Goal: Information Seeking & Learning: Learn about a topic

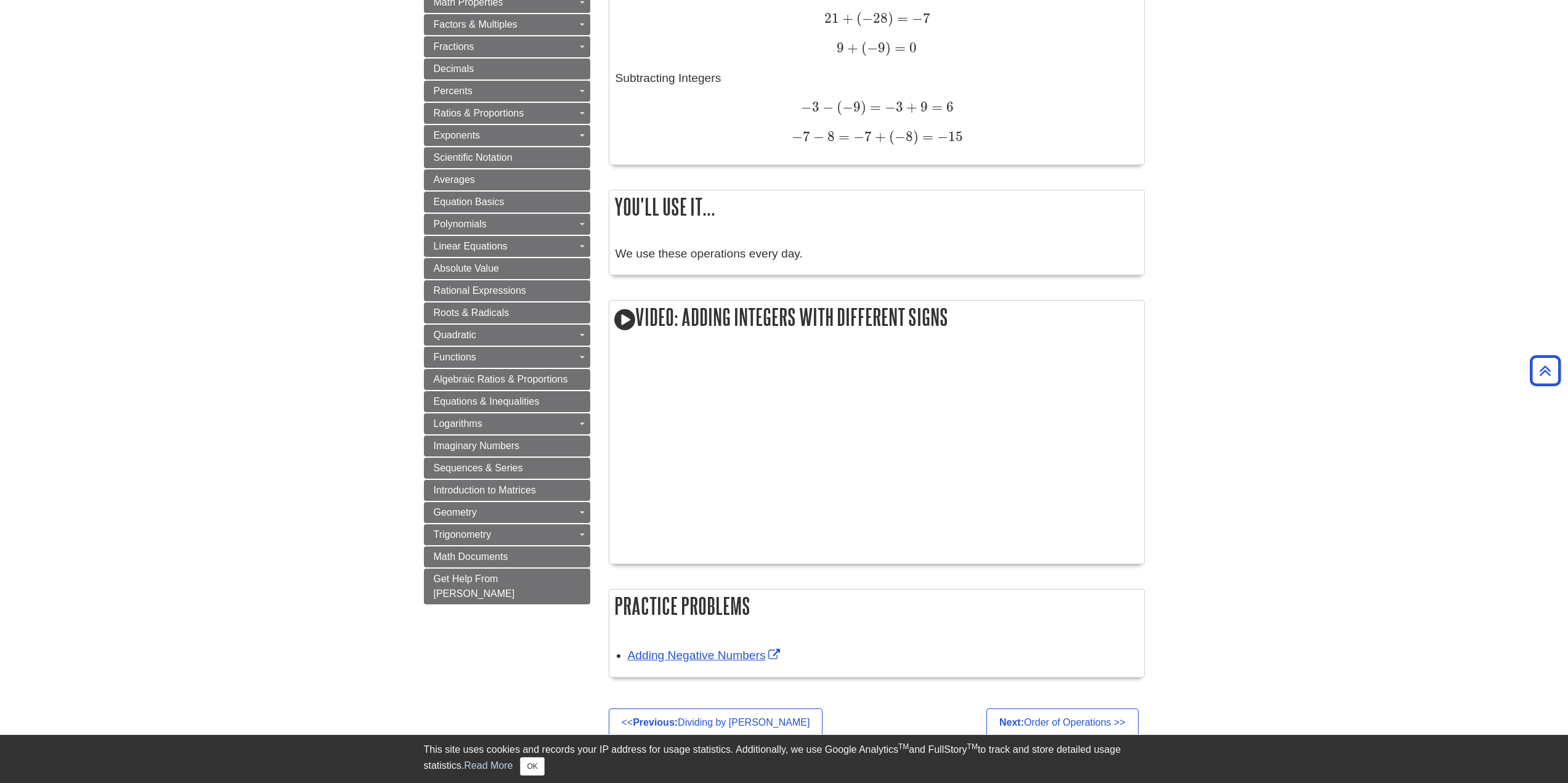
scroll to position [678, 0]
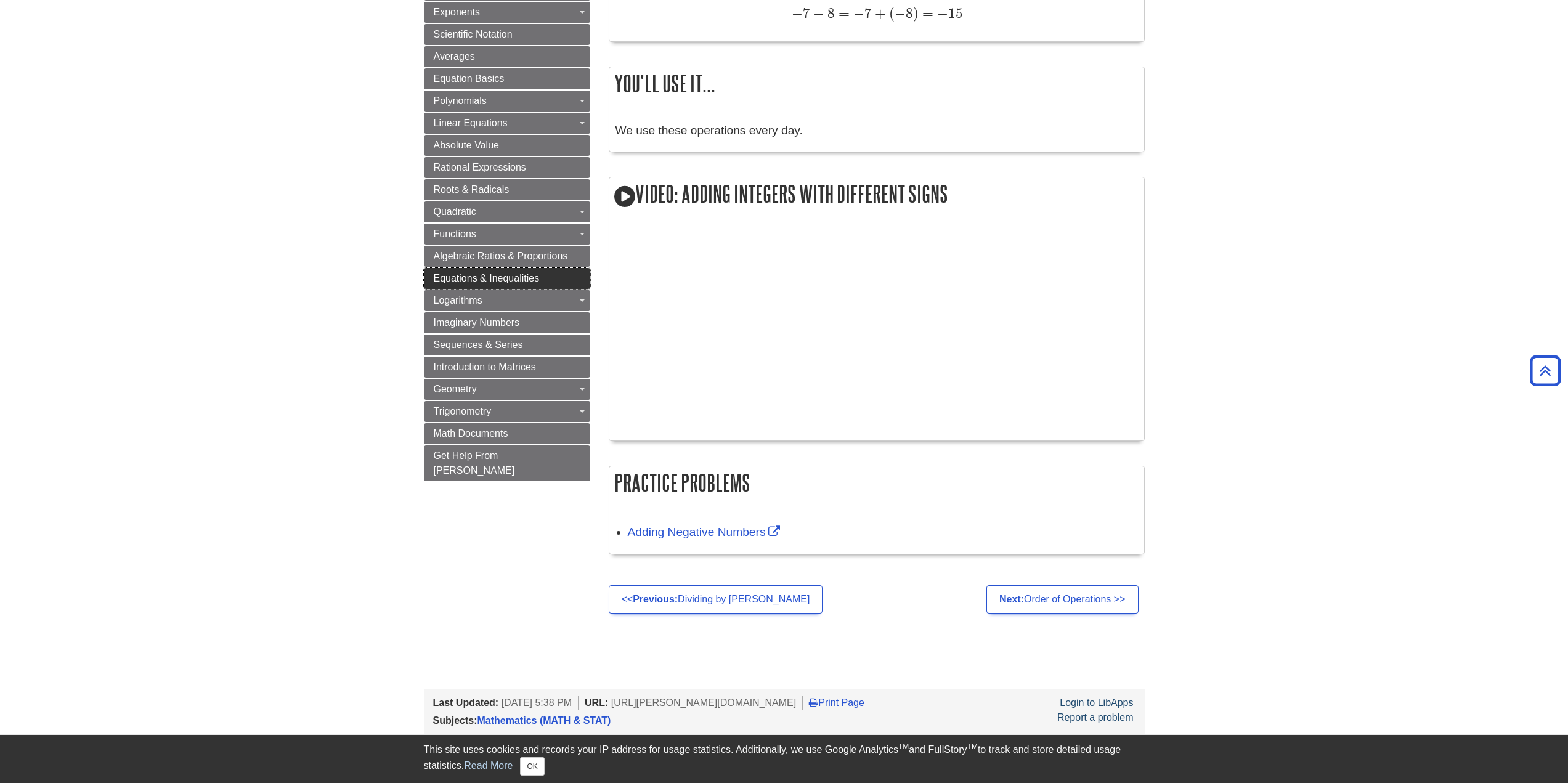
click at [471, 276] on span "Equations & Inequalities" at bounding box center [486, 278] width 106 height 11
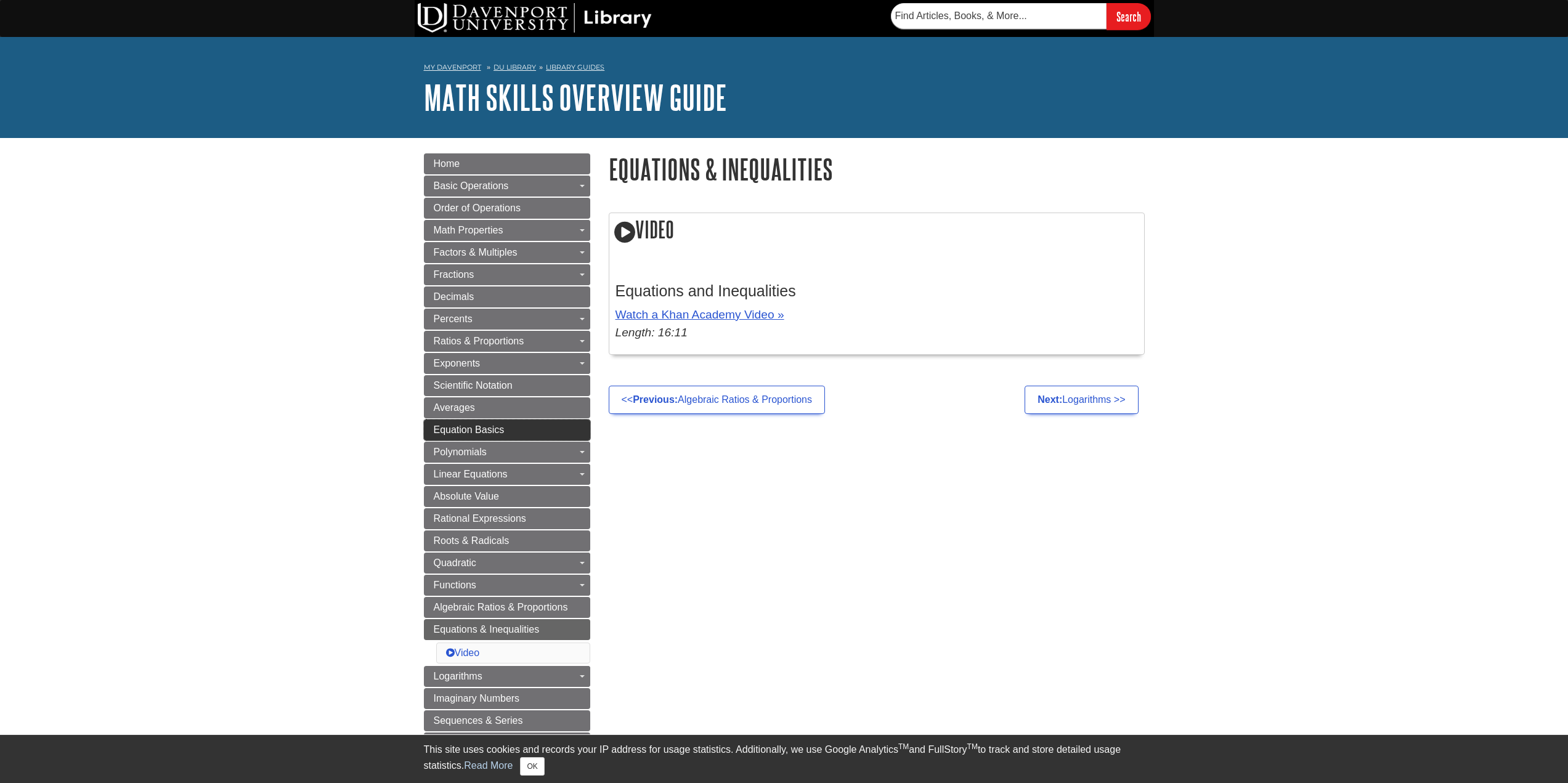
click at [479, 427] on span "Equation Basics" at bounding box center [470, 430] width 71 height 11
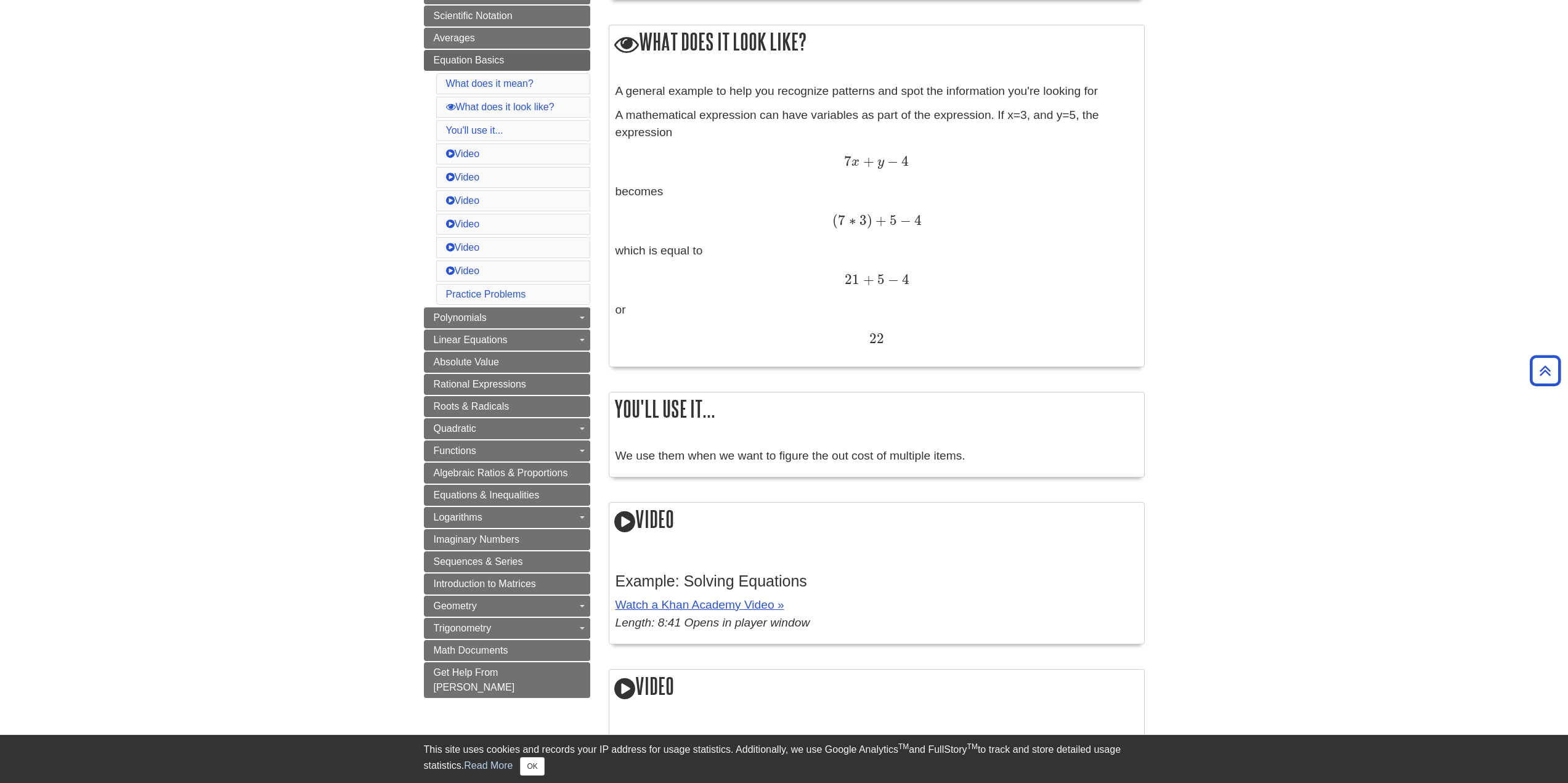
scroll to position [308, 0]
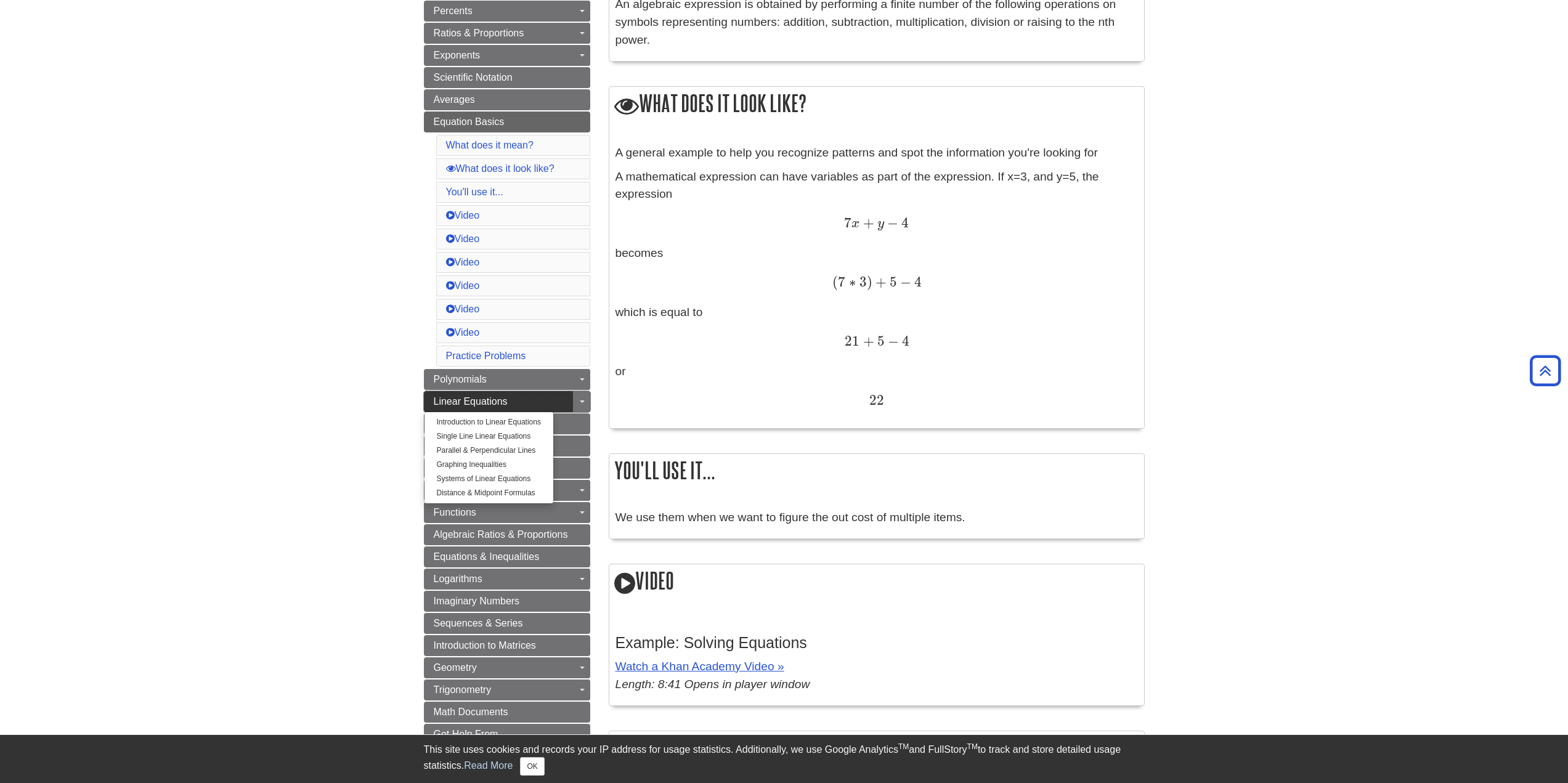
click at [460, 398] on span "Linear Equations" at bounding box center [470, 401] width 74 height 11
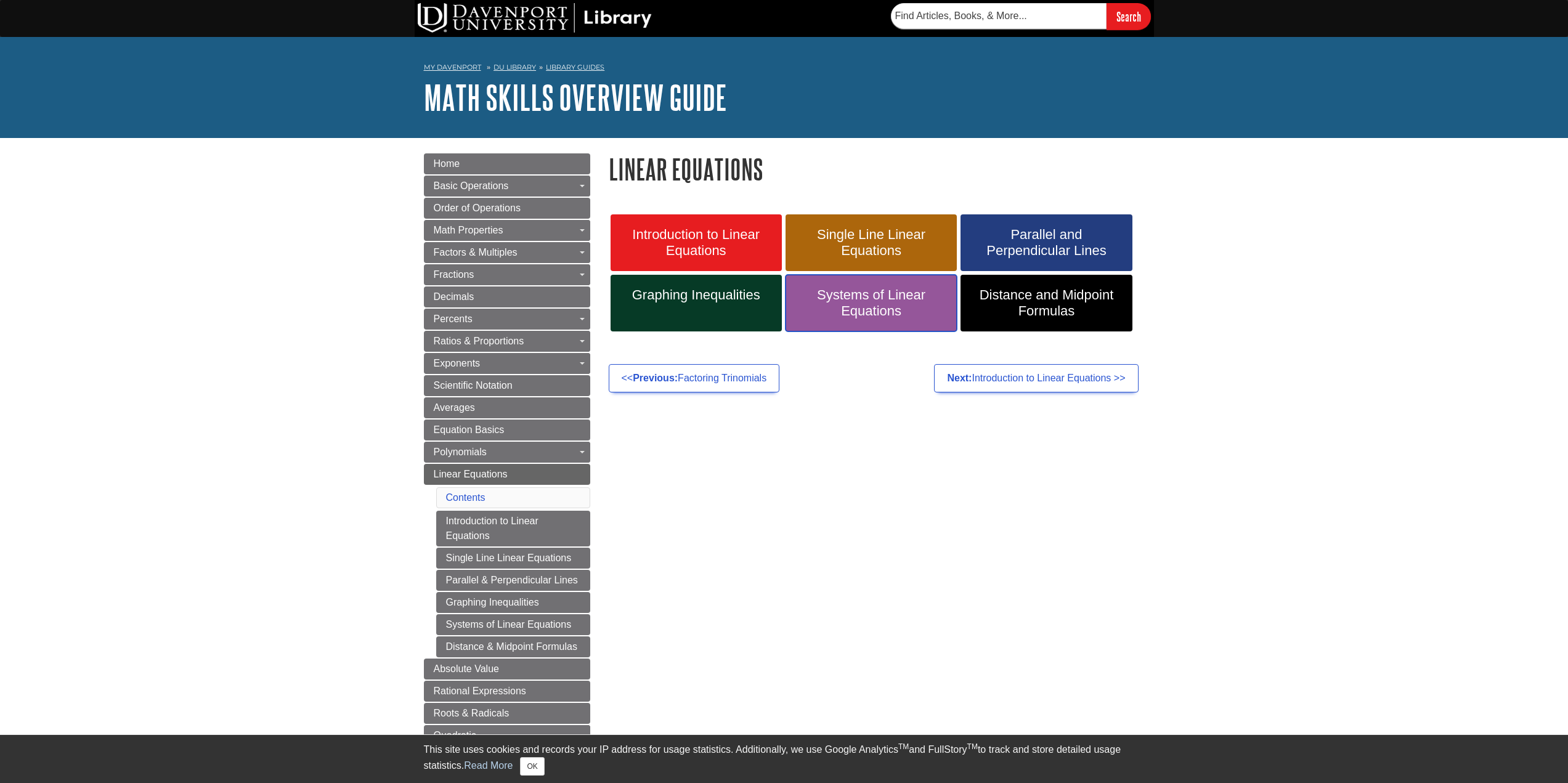
click at [849, 302] on span "Systems of Linear Equations" at bounding box center [871, 303] width 153 height 32
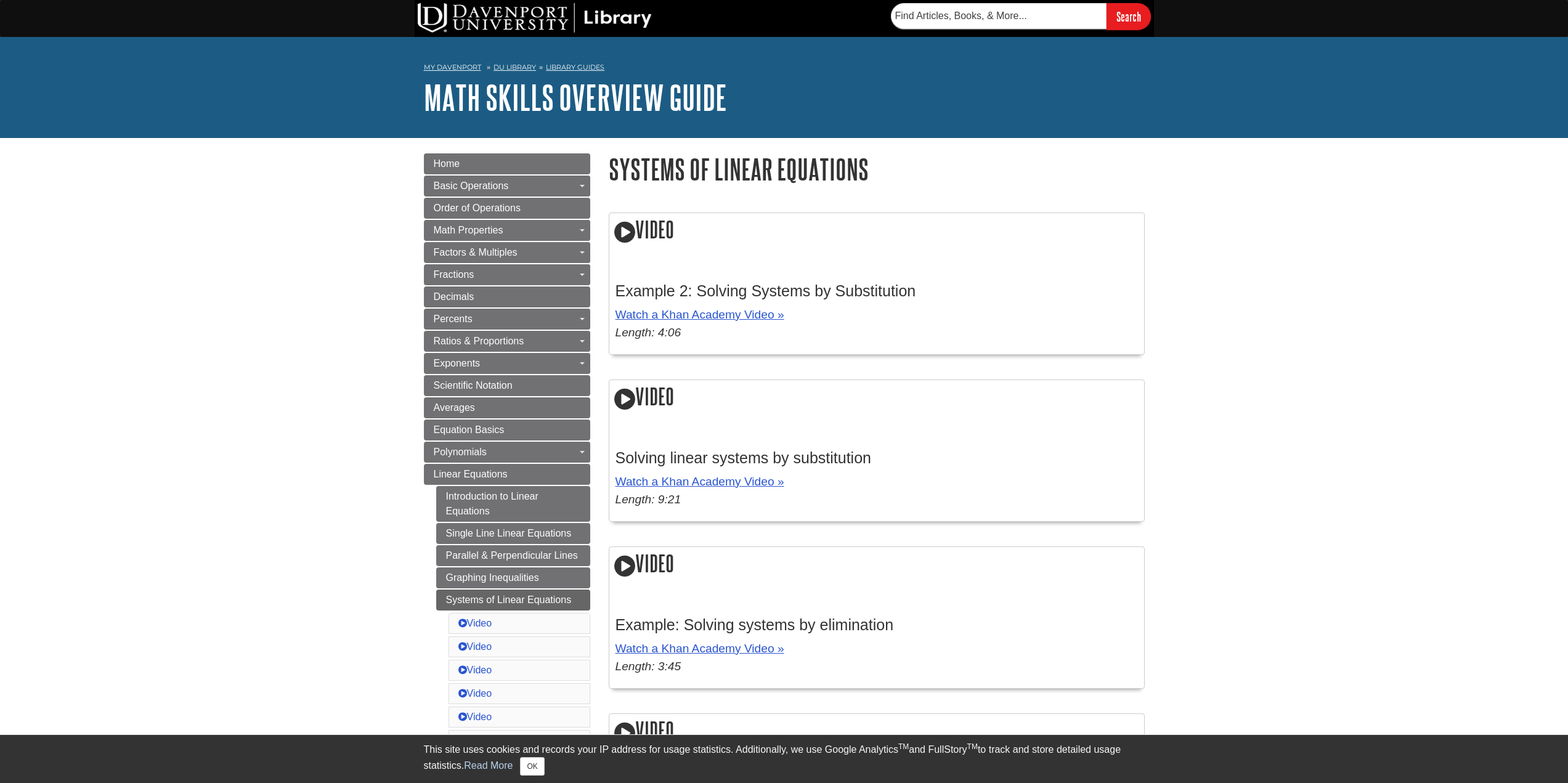
scroll to position [124, 0]
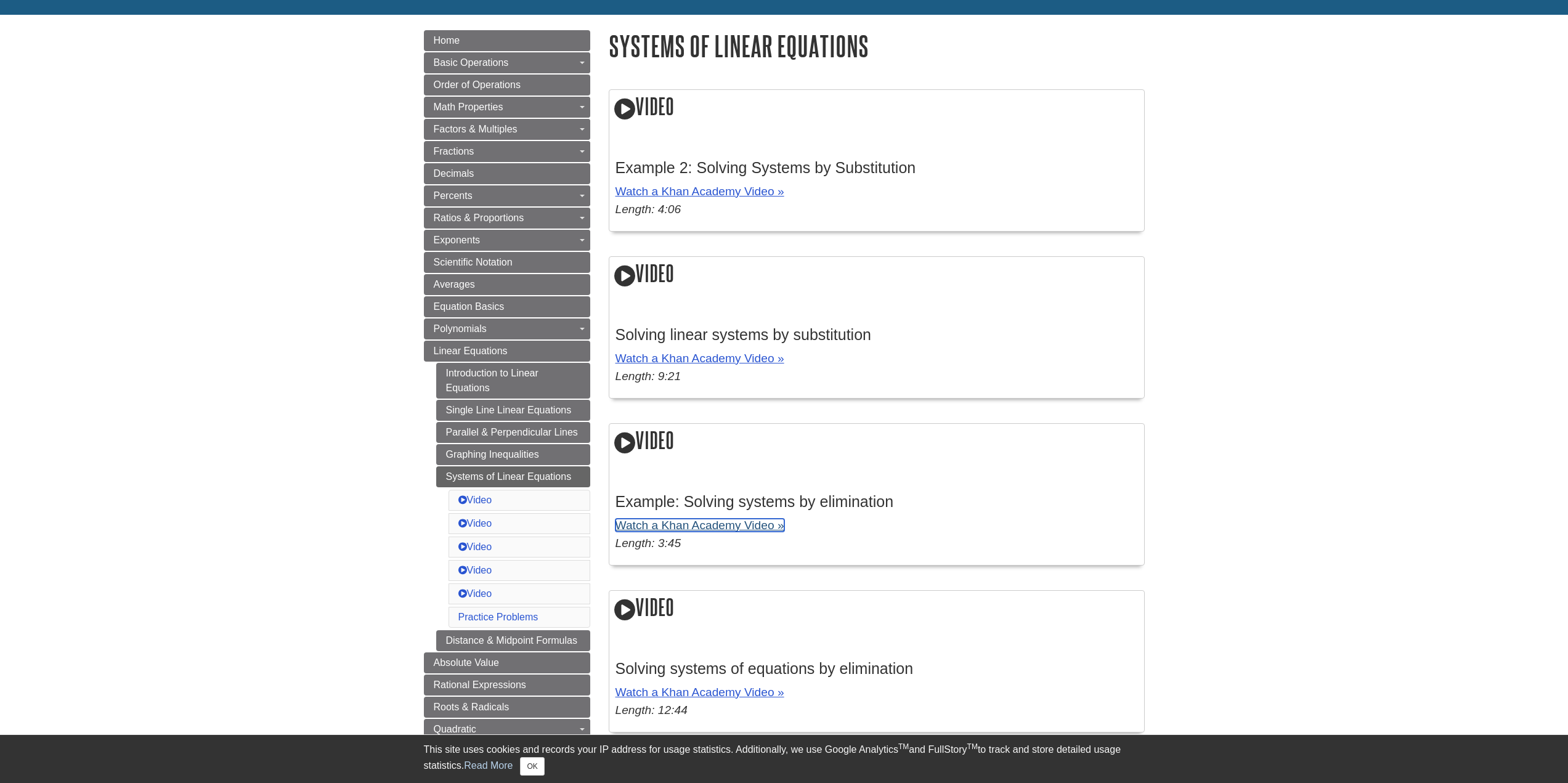
click at [702, 526] on link "Watch a Khan Academy Video »" at bounding box center [700, 525] width 169 height 13
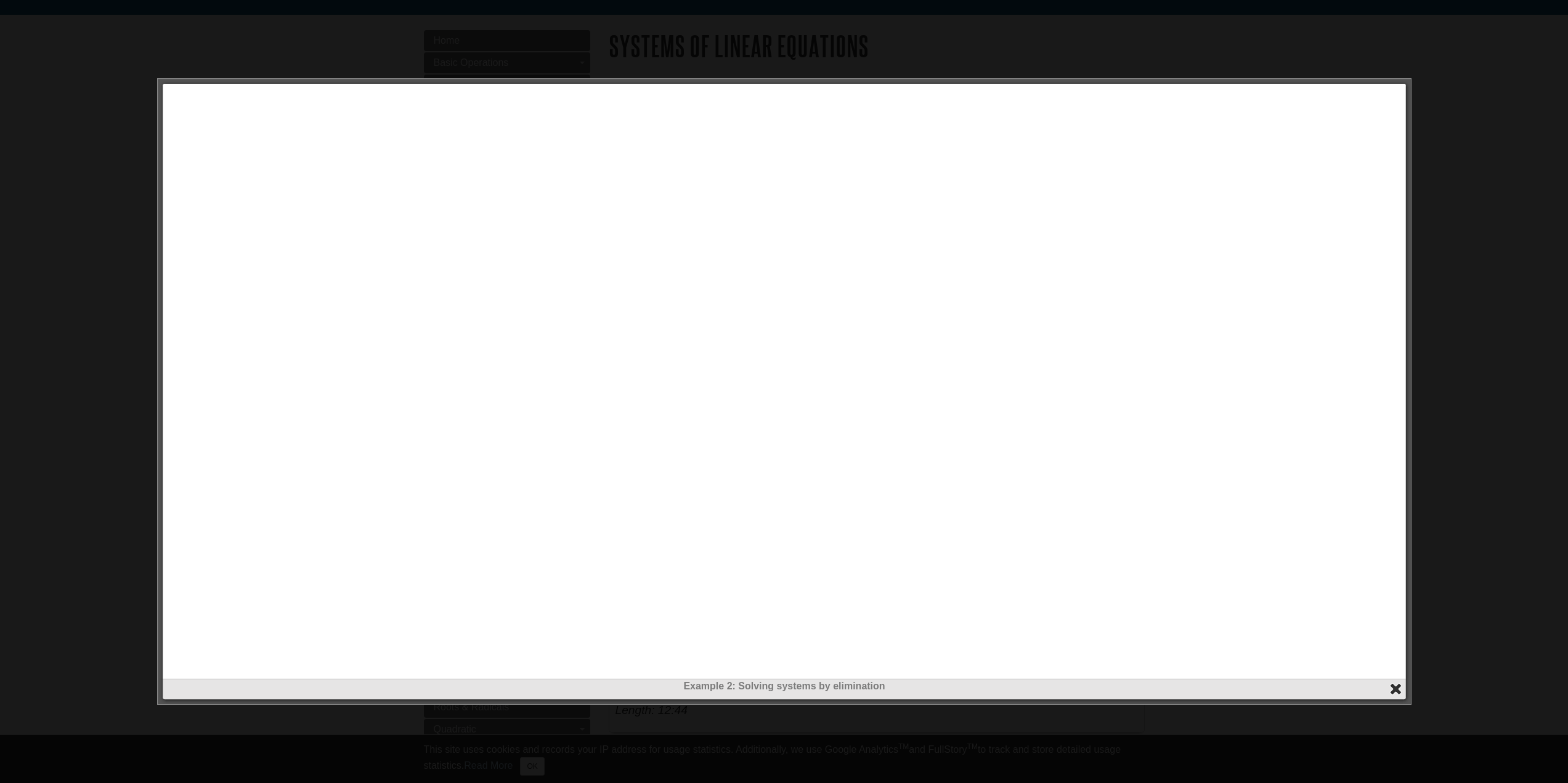
click at [1392, 689] on button "close" at bounding box center [1395, 690] width 14 height 14
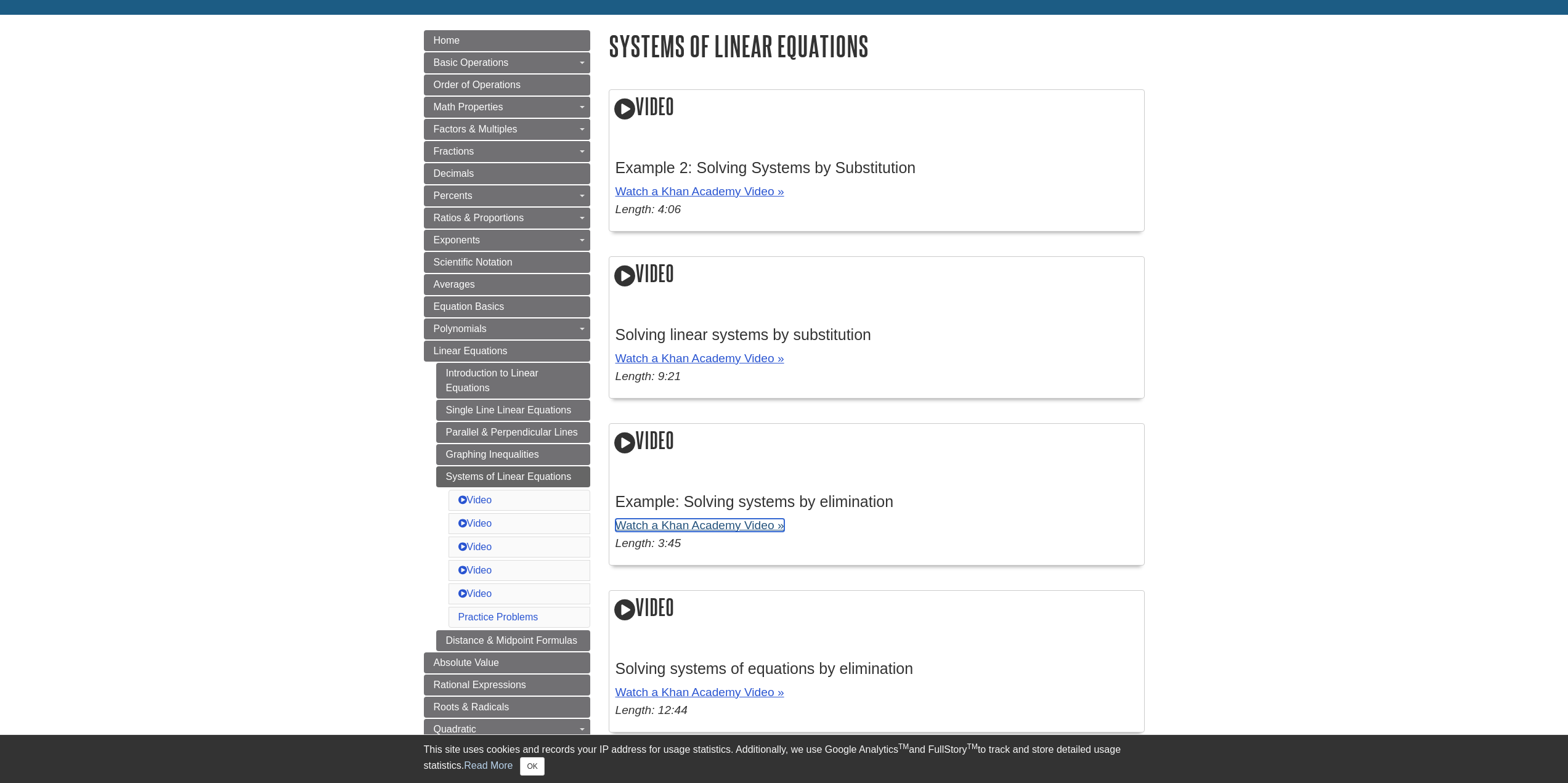
scroll to position [0, 0]
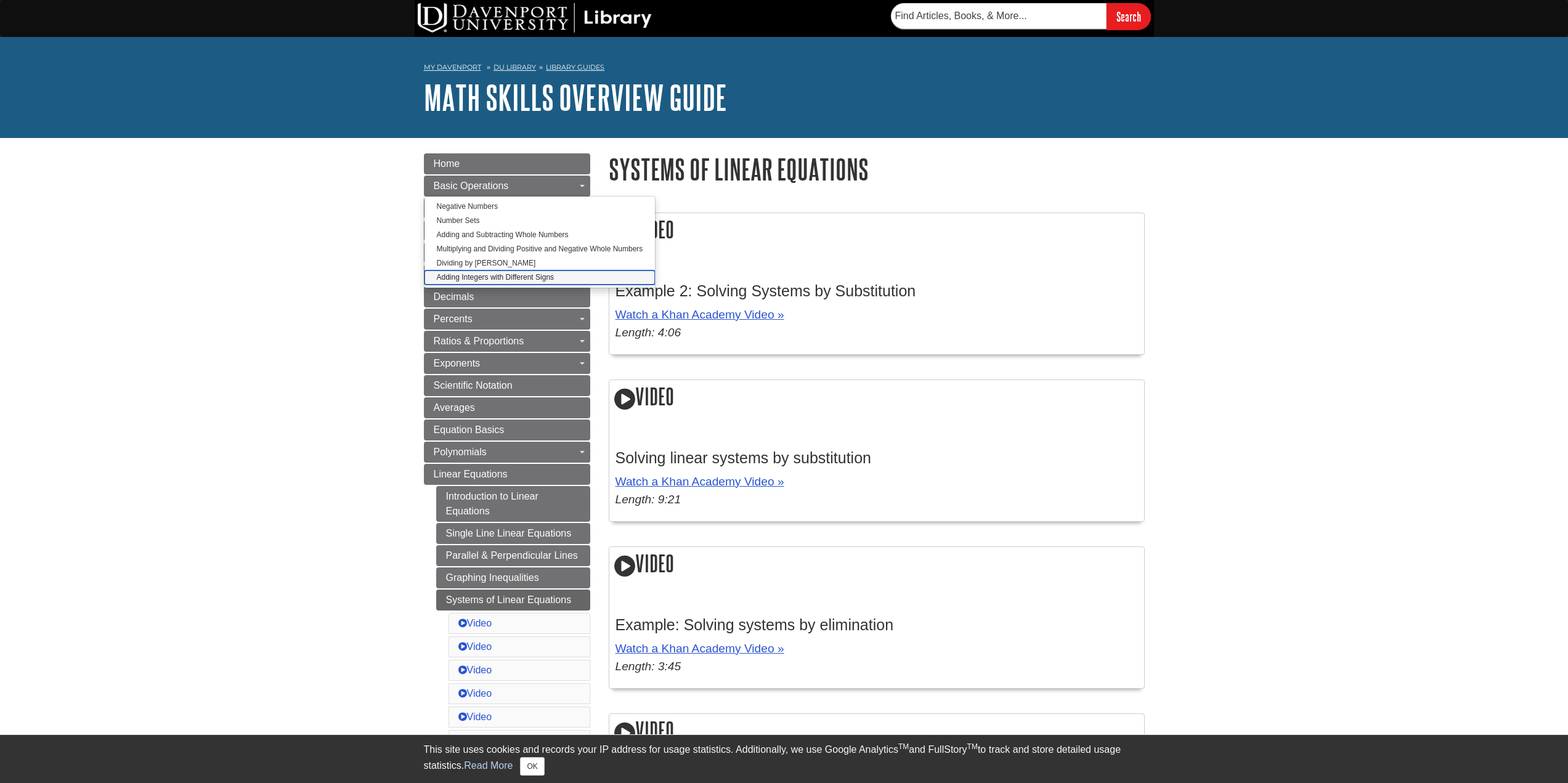
click at [467, 273] on link "Adding Integers with Different Signs" at bounding box center [540, 278] width 231 height 14
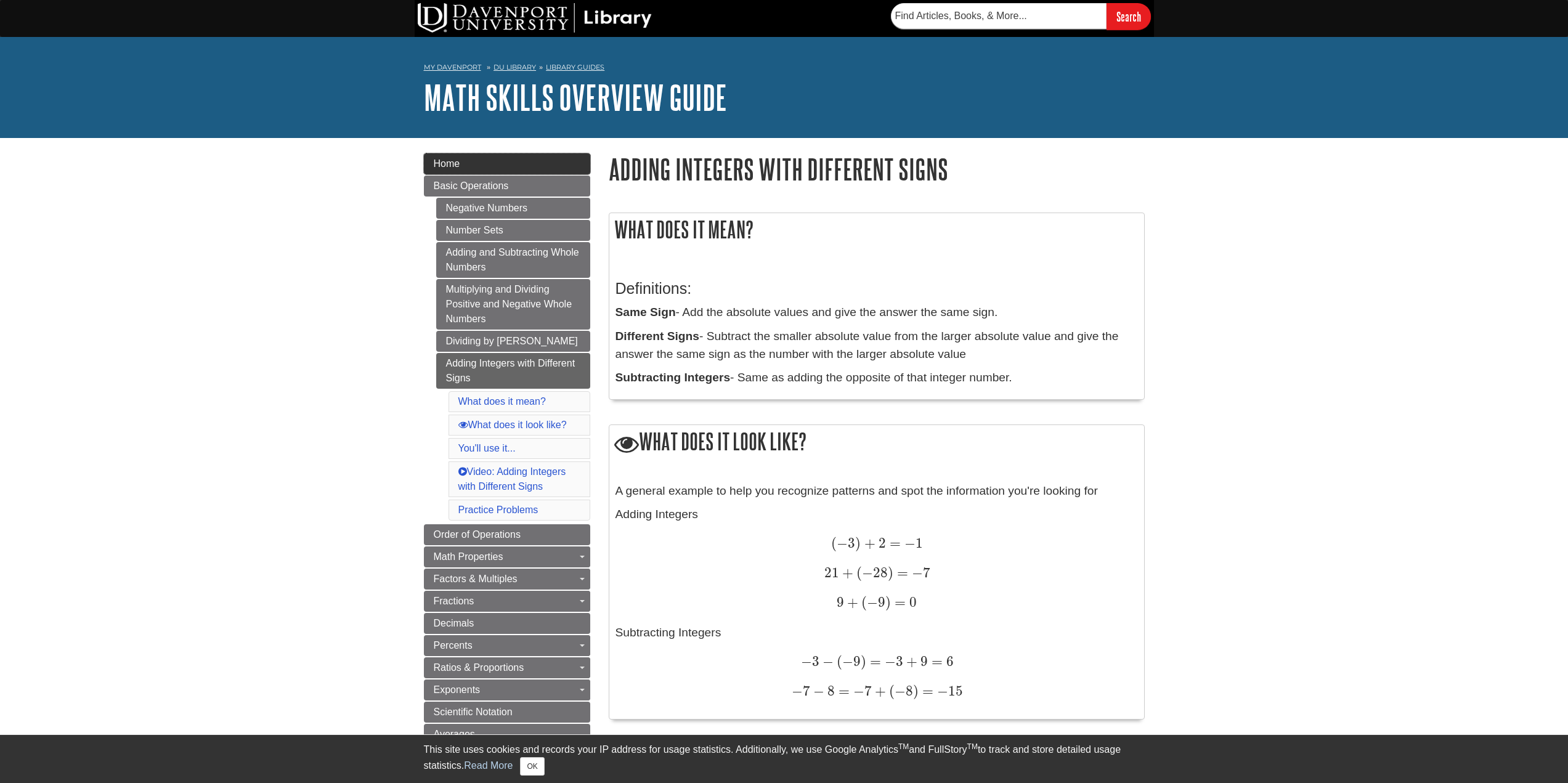
click at [462, 161] on link "Home" at bounding box center [506, 164] width 166 height 21
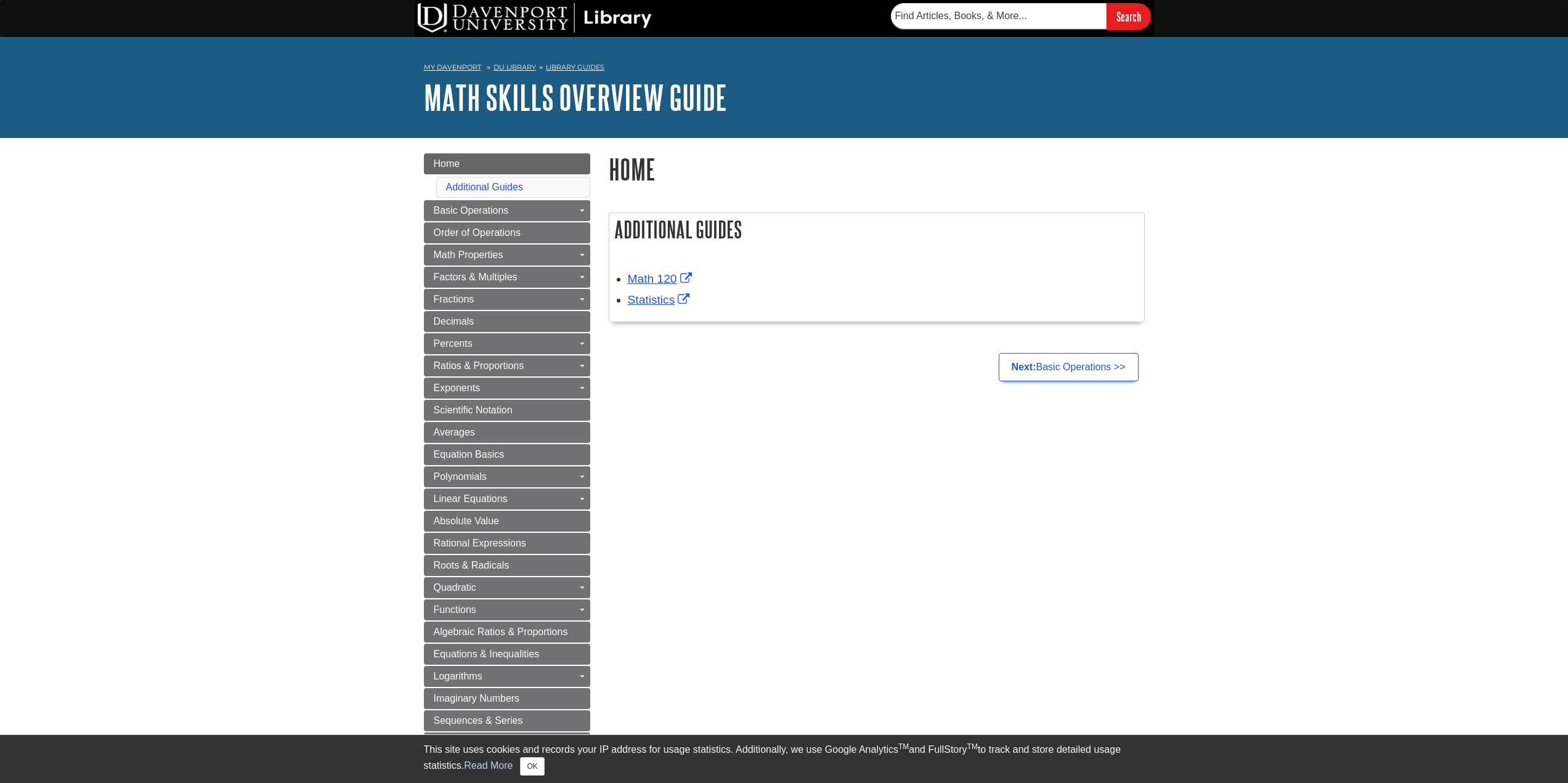
drag, startPoint x: 1402, startPoint y: 89, endPoint x: 1406, endPoint y: 15, distance: 74.1
click at [1400, 80] on div "My [PERSON_NAME] DU Library Library Guides Math Skills Overview Guide Home Sear…" at bounding box center [784, 88] width 1568 height 101
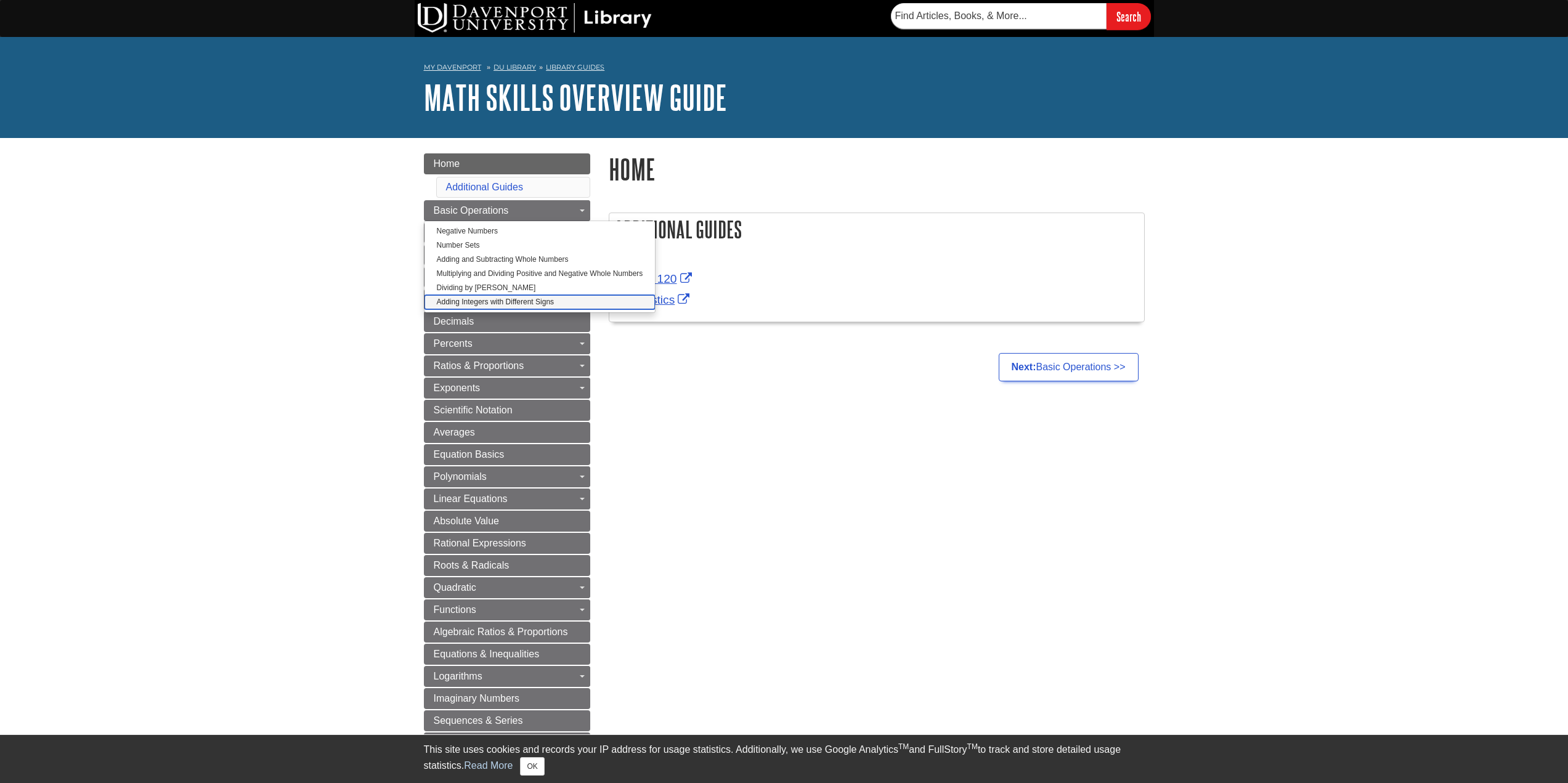
click at [484, 298] on link "Adding Integers with Different Signs" at bounding box center [540, 303] width 231 height 14
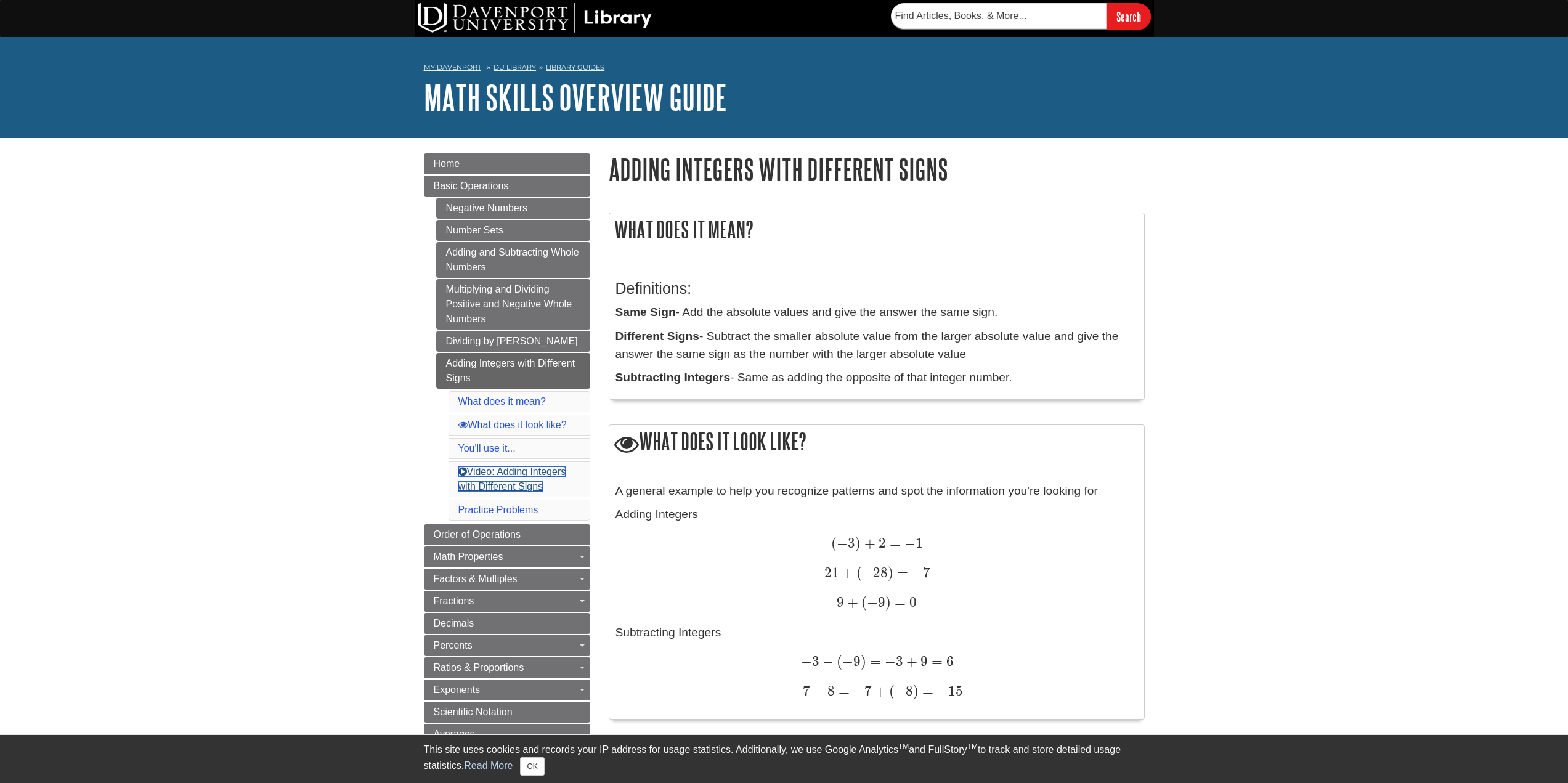
click at [518, 476] on link "Video: Adding Integers with Different Signs" at bounding box center [511, 479] width 108 height 25
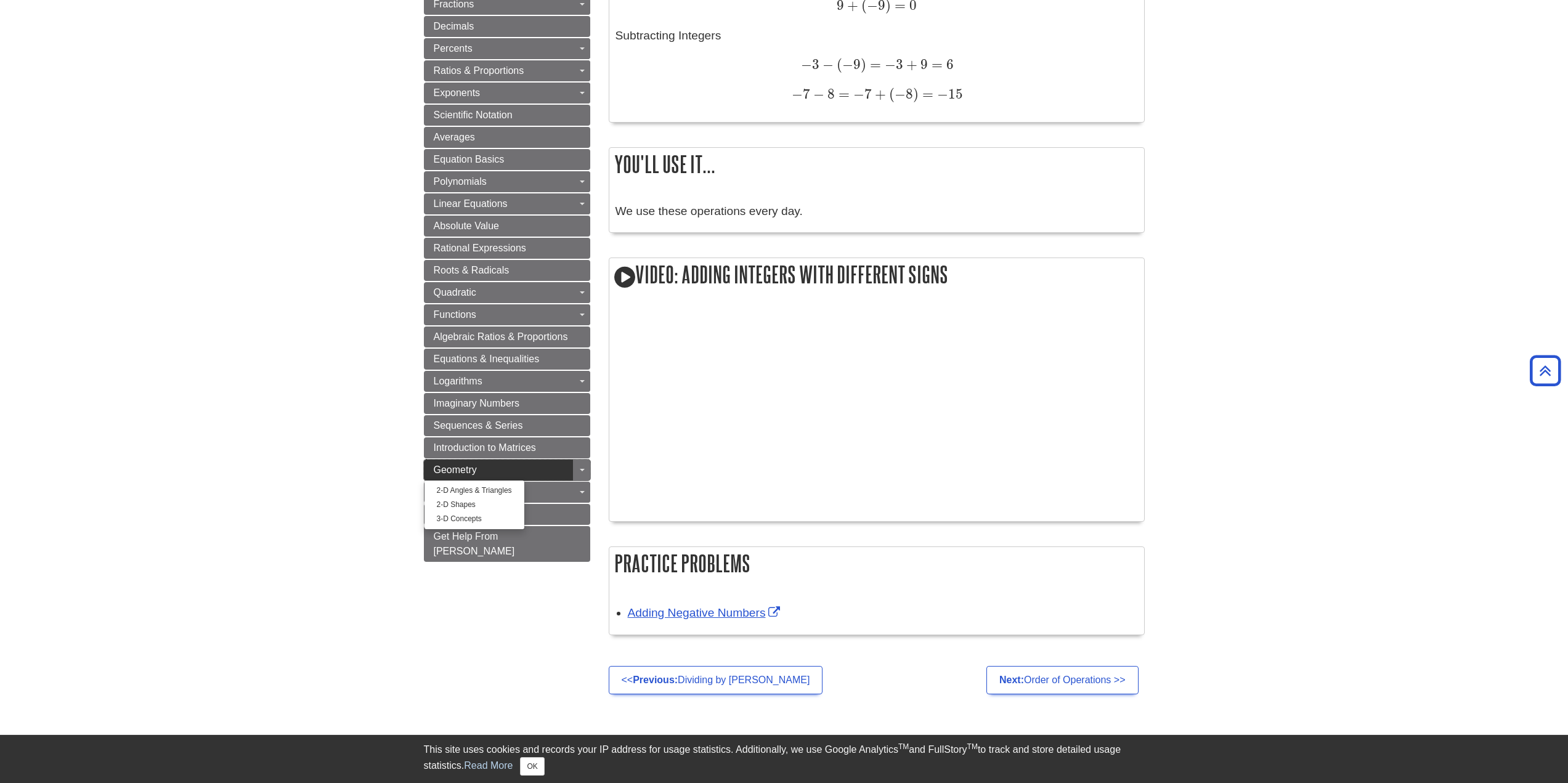
scroll to position [351, 0]
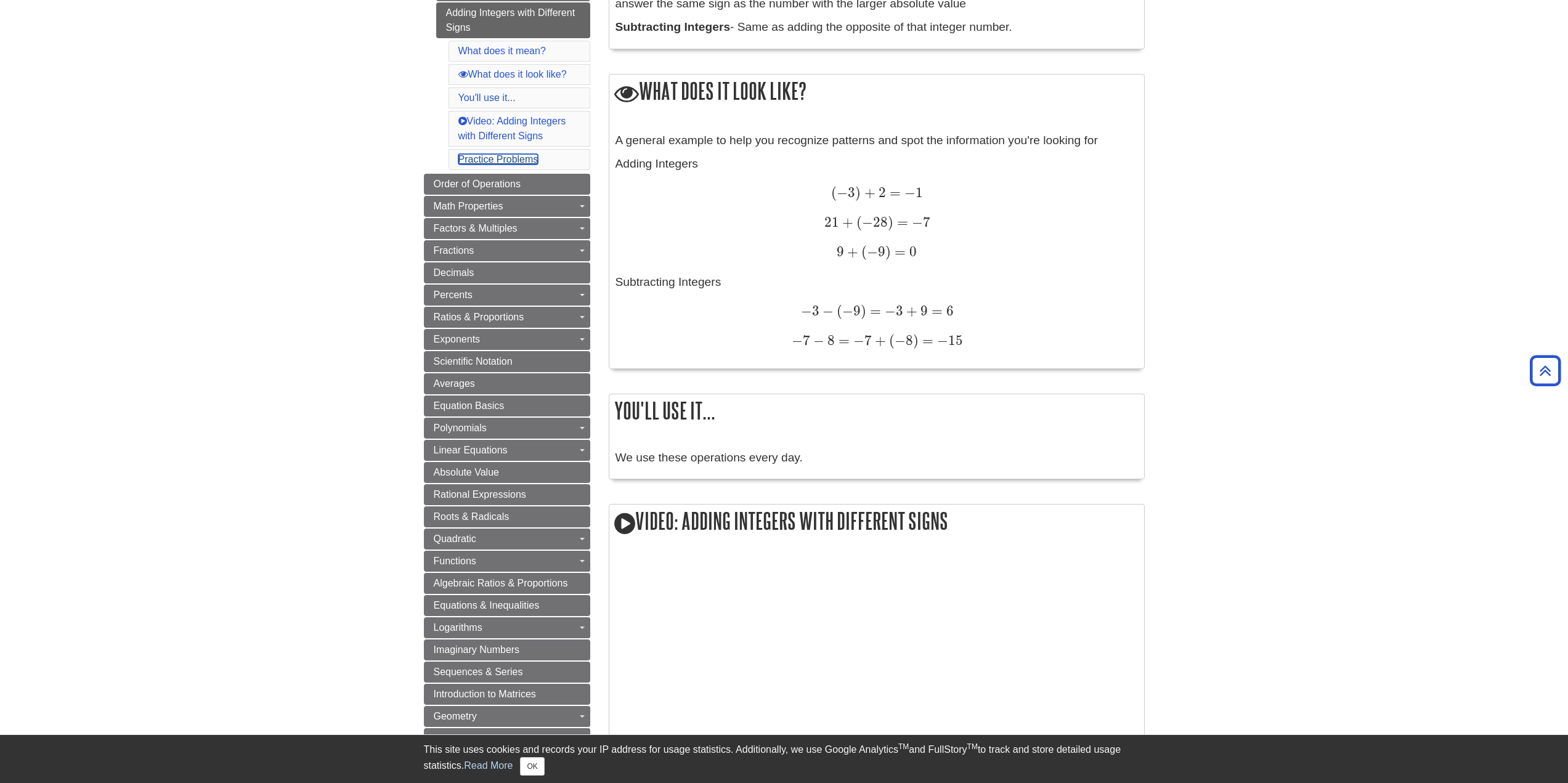
click at [512, 157] on link "Practice Problems" at bounding box center [498, 159] width 80 height 11
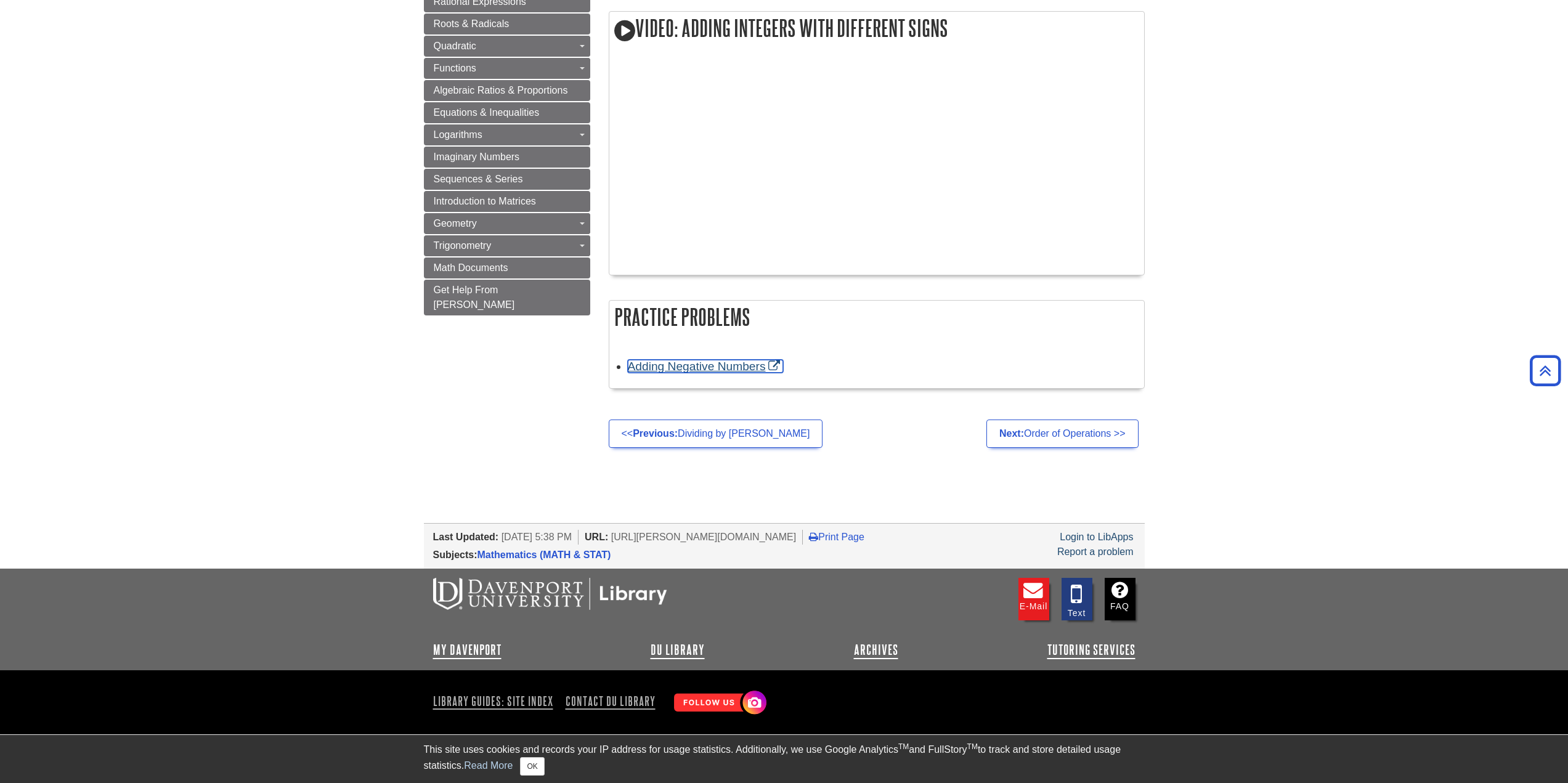
click at [719, 366] on link "Adding Negative Numbers" at bounding box center [705, 366] width 156 height 13
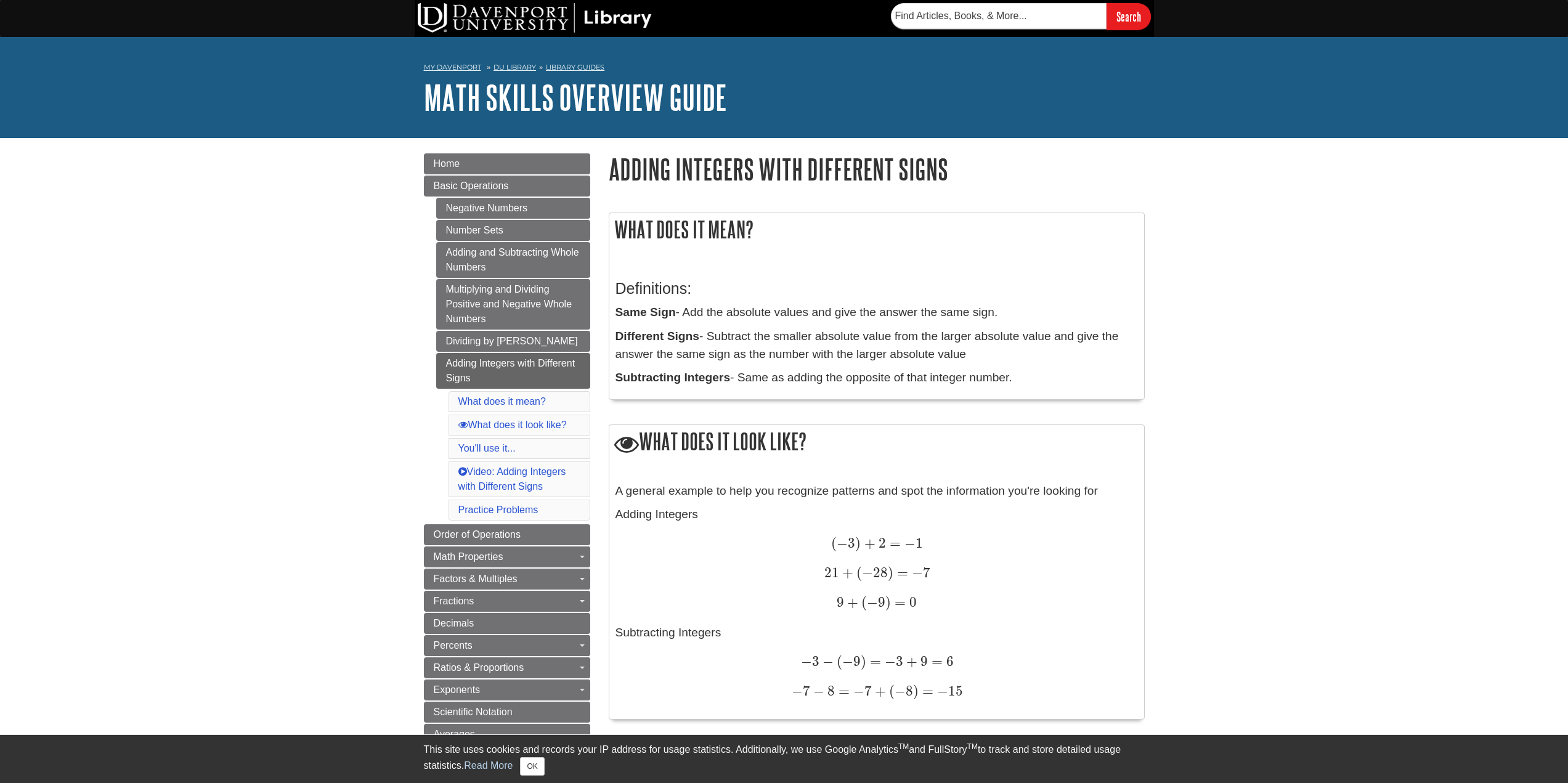
scroll to position [124, 0]
